Goal: Task Accomplishment & Management: Manage account settings

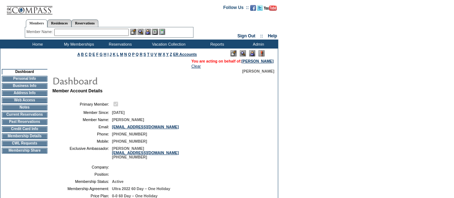
click at [26, 146] on td "CWL Requests" at bounding box center [25, 143] width 46 height 6
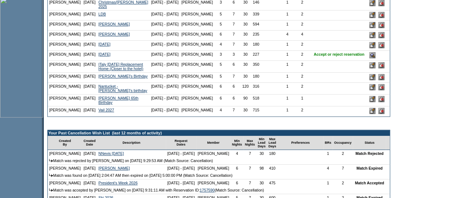
scroll to position [226, 0]
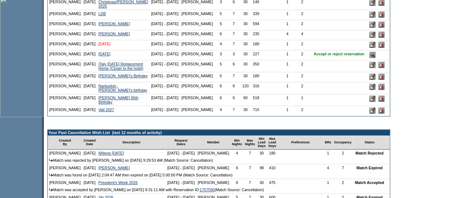
click at [98, 46] on link "March 2026" at bounding box center [104, 44] width 12 height 4
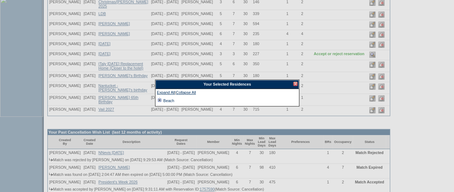
click at [157, 98] on td at bounding box center [160, 101] width 6 height 8
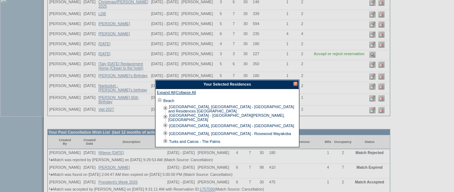
click at [294, 84] on div at bounding box center [295, 84] width 4 height 4
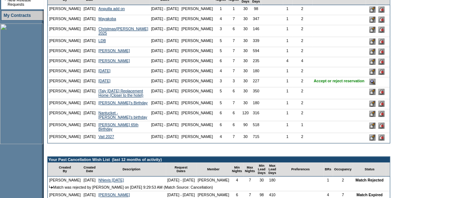
scroll to position [0, 0]
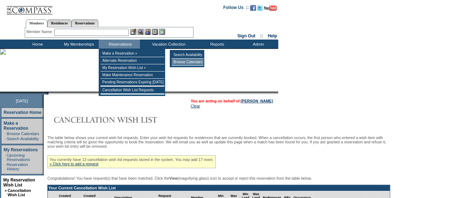
click at [198, 60] on td "Browse Calendars" at bounding box center [187, 61] width 32 height 7
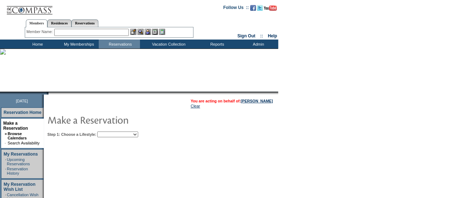
click at [138, 132] on select "Beach Leisure Metropolitan Mountain OIAL for Adventure OIAL for Couples OIAL fo…" at bounding box center [117, 134] width 41 height 6
select select "Beach"
click at [109, 131] on select "Beach Leisure Metropolitan Mountain OIAL for Adventure OIAL for Couples OIAL fo…" at bounding box center [117, 134] width 41 height 6
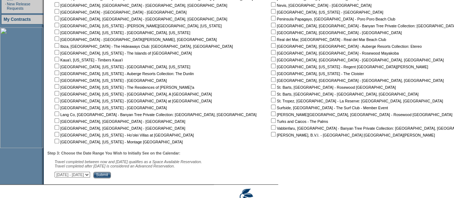
scroll to position [201, 0]
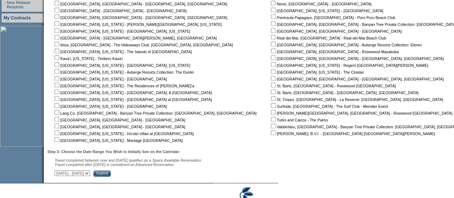
click at [59, 119] on input "checkbox" at bounding box center [57, 119] width 5 height 5
checkbox input "true"
click at [90, 173] on select "October 2, 2025 - November 16, 2025 November 17, 2025 - December 31, 2025 Janua…" at bounding box center [73, 173] width 36 height 6
click at [58, 171] on select "October 2, 2025 - November 16, 2025 November 17, 2025 - December 31, 2025 Janua…" at bounding box center [73, 173] width 36 height 6
click at [90, 173] on select "October 2, 2025 - November 16, 2025 November 17, 2025 - December 31, 2025 Janua…" at bounding box center [73, 173] width 36 height 6
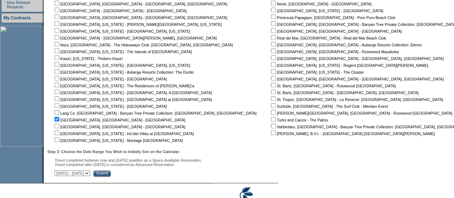
select select "4/1/2026|5/15/2026"
click at [58, 171] on select "October 2, 2025 - November 16, 2025 November 17, 2025 - December 31, 2025 Janua…" at bounding box center [73, 173] width 36 height 6
click at [111, 176] on input "Submit" at bounding box center [102, 173] width 18 height 6
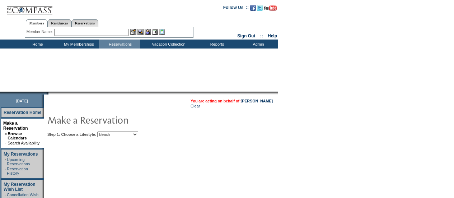
select select "Beach"
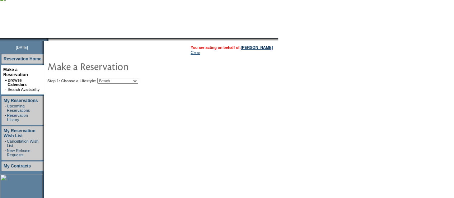
scroll to position [85, 0]
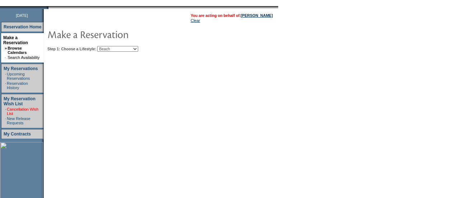
click at [22, 107] on link "Cancellation Wish List" at bounding box center [23, 111] width 32 height 9
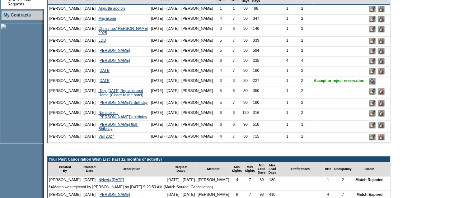
scroll to position [216, 0]
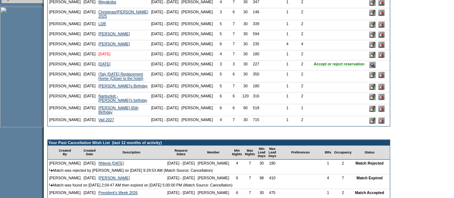
click at [103, 56] on link "[DATE]" at bounding box center [104, 54] width 12 height 4
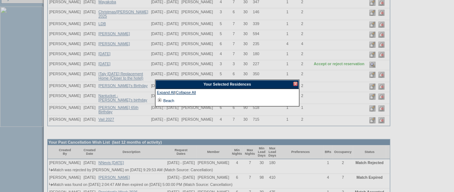
click at [294, 83] on div at bounding box center [295, 84] width 4 height 4
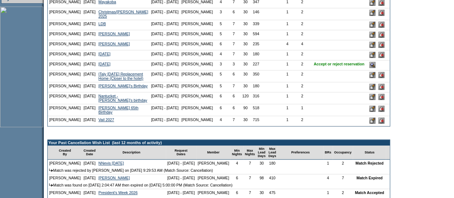
click at [283, 50] on td "4" at bounding box center [287, 45] width 9 height 10
click at [369, 58] on input "image" at bounding box center [372, 55] width 6 height 6
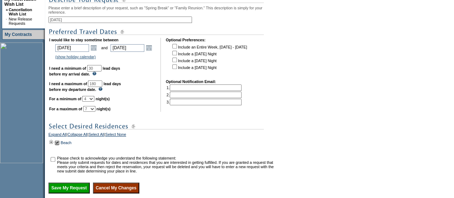
scroll to position [181, 0]
click at [94, 101] on select "1 2 3 4 5 6 7 8 9 10 11 12 13 14" at bounding box center [88, 98] width 12 height 6
select select "5"
click at [91, 101] on select "1 2 3 4 5 6 7 8 9 10 11 12 13 14" at bounding box center [88, 98] width 12 height 6
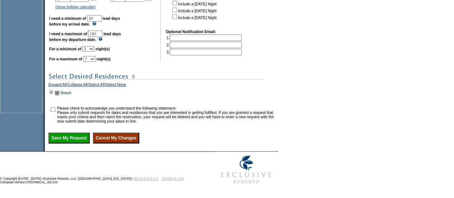
scroll to position [242, 0]
click at [55, 109] on input "checkbox" at bounding box center [53, 109] width 5 height 5
checkbox input "true"
click at [72, 139] on input "Save My Request" at bounding box center [68, 137] width 41 height 11
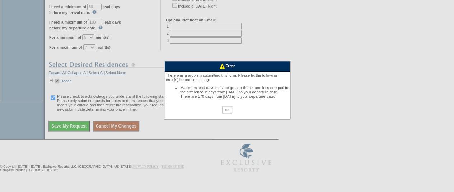
click at [230, 113] on input "OK" at bounding box center [227, 110] width 10 height 7
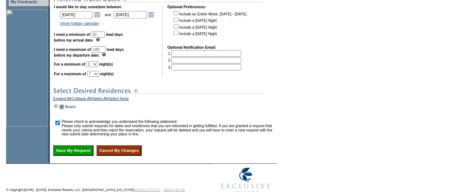
scroll to position [212, 0]
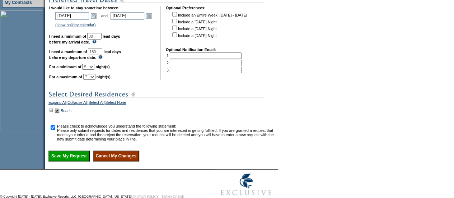
click at [102, 55] on input "180" at bounding box center [95, 51] width 14 height 6
drag, startPoint x: 109, startPoint y: 60, endPoint x: 82, endPoint y: 58, distance: 27.3
click at [82, 58] on td "I would like to stay sometime between [DATE] [DATE] Open the calendar popup. <<…" at bounding box center [102, 43] width 106 height 74
type input "156"
click at [70, 161] on input "Save My Request" at bounding box center [68, 155] width 41 height 11
